Goal: Task Accomplishment & Management: Use online tool/utility

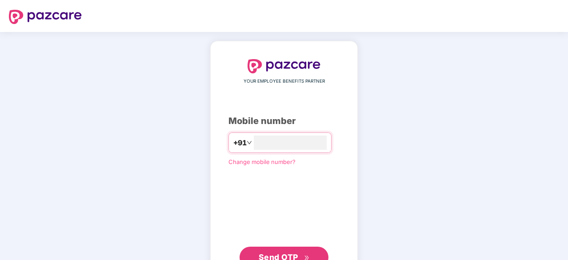
type input "**********"
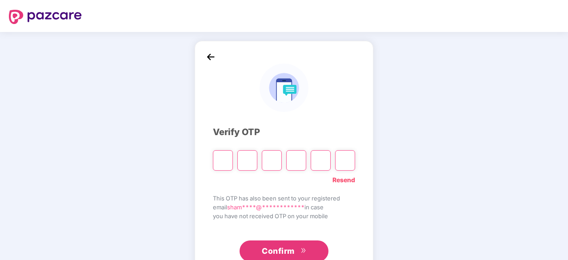
type input "*"
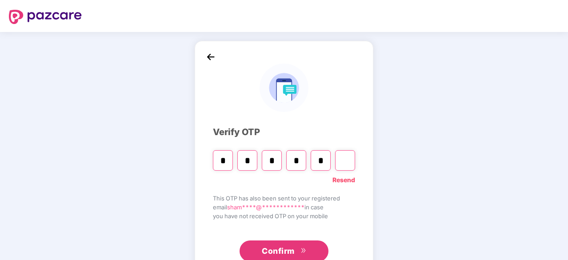
type input "*"
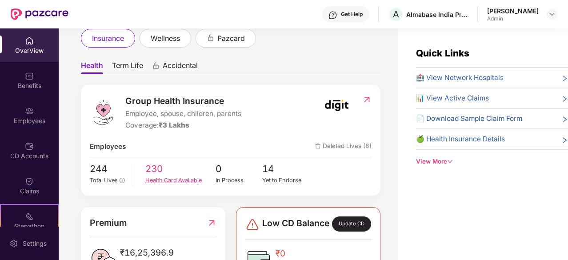
scroll to position [69, 0]
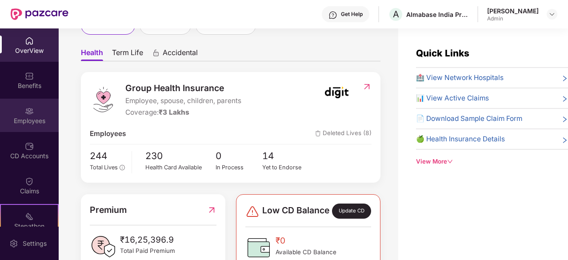
click at [46, 117] on div "Employees" at bounding box center [29, 120] width 59 height 9
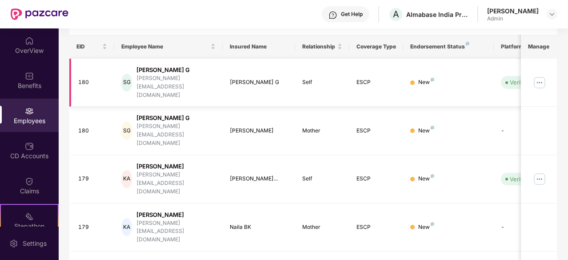
scroll to position [0, 0]
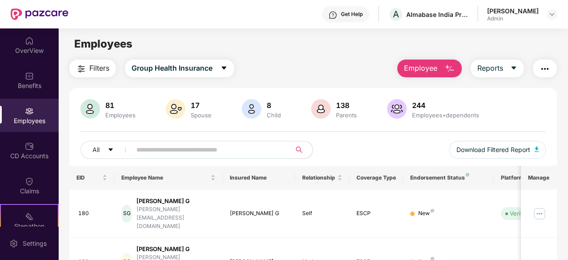
click at [436, 68] on span "Employee" at bounding box center [420, 68] width 33 height 11
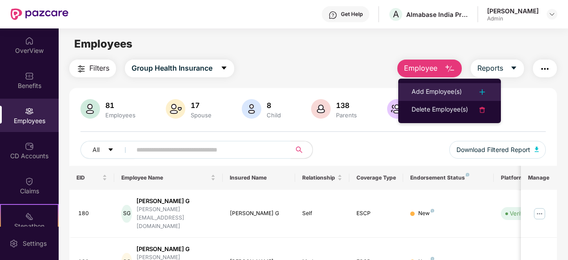
click at [450, 92] on div "Add Employee(s)" at bounding box center [437, 92] width 50 height 11
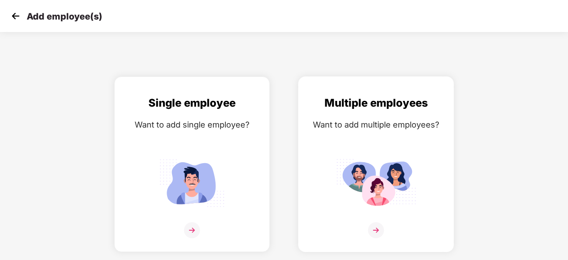
click at [388, 128] on div "Want to add multiple employees?" at bounding box center [376, 124] width 137 height 13
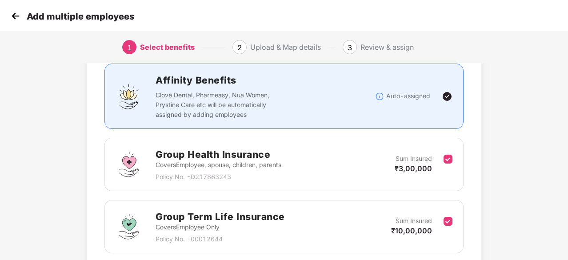
scroll to position [130, 0]
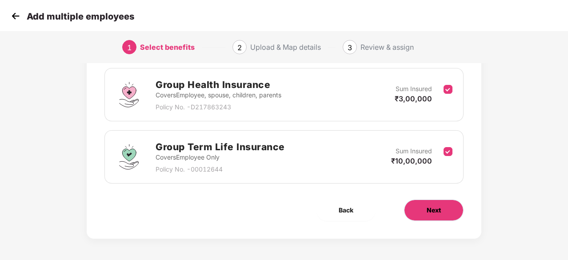
click at [457, 209] on button "Next" at bounding box center [434, 210] width 60 height 21
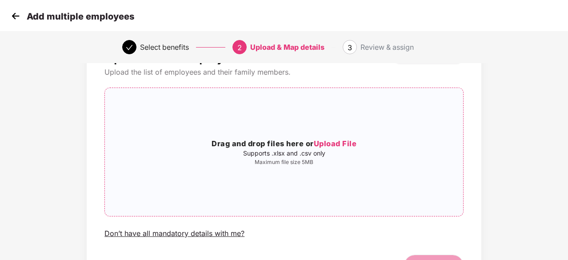
scroll to position [42, 0]
